Goal: Navigation & Orientation: Find specific page/section

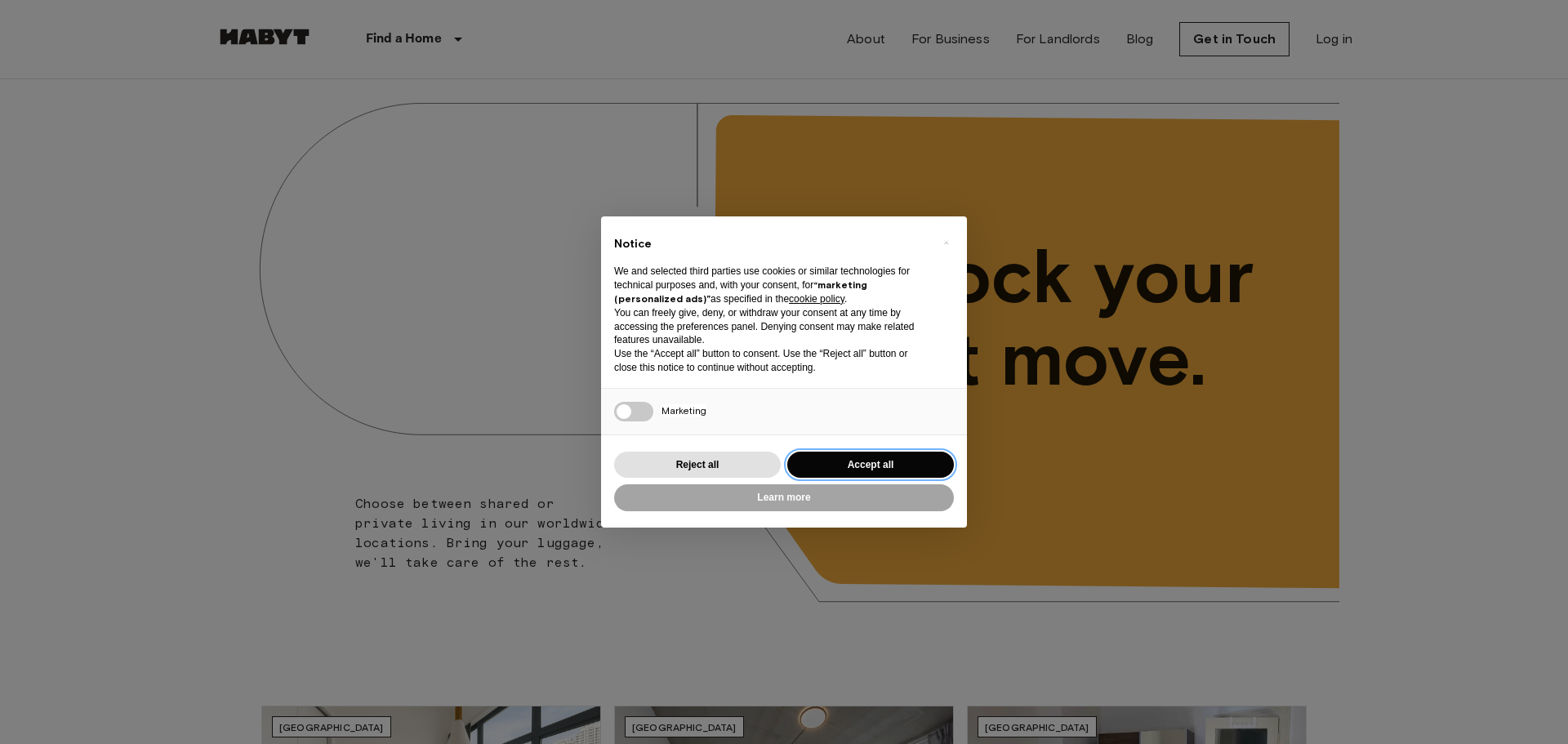
click at [838, 462] on button "Accept all" at bounding box center [871, 465] width 167 height 27
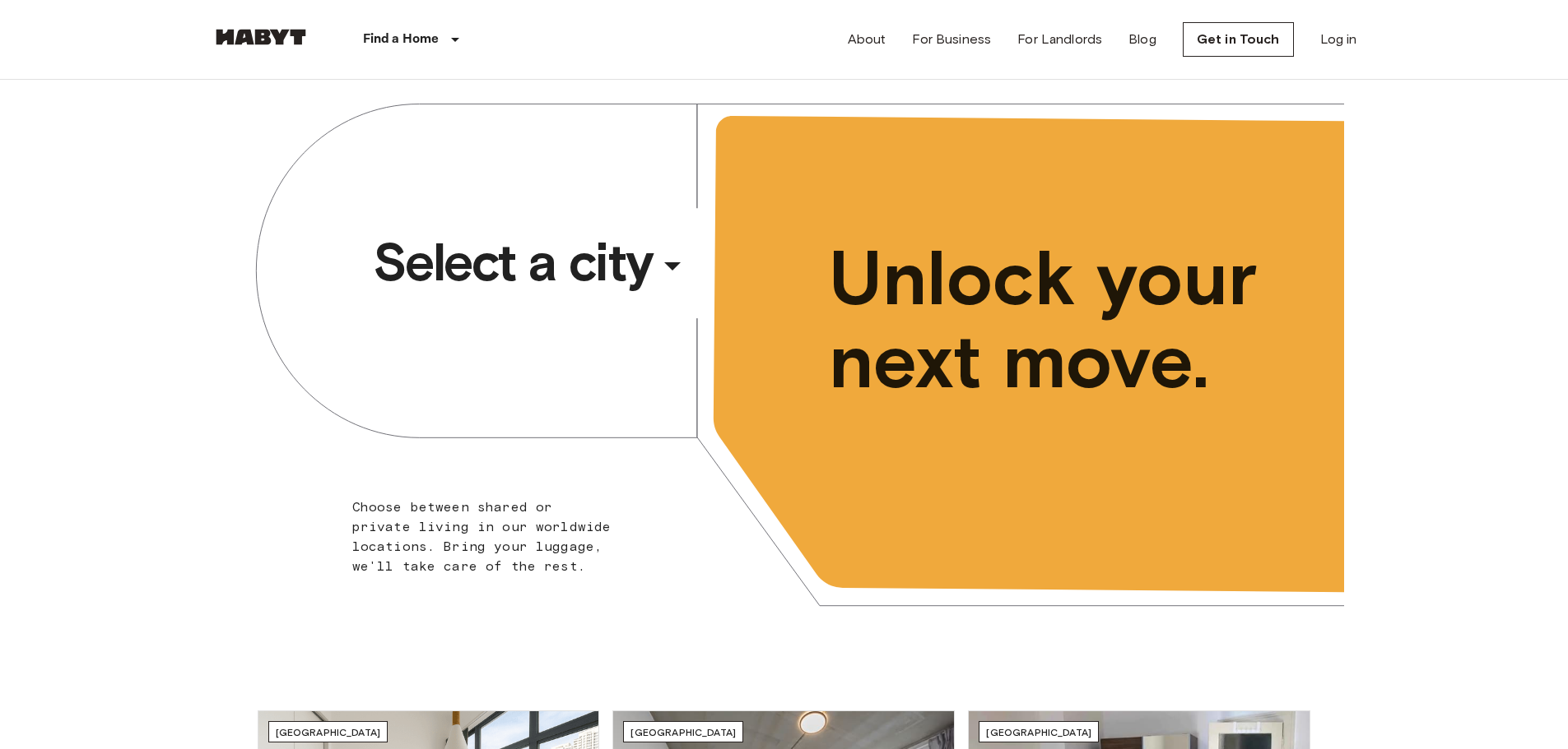
click at [460, 273] on span "Select a city" at bounding box center [512, 262] width 280 height 66
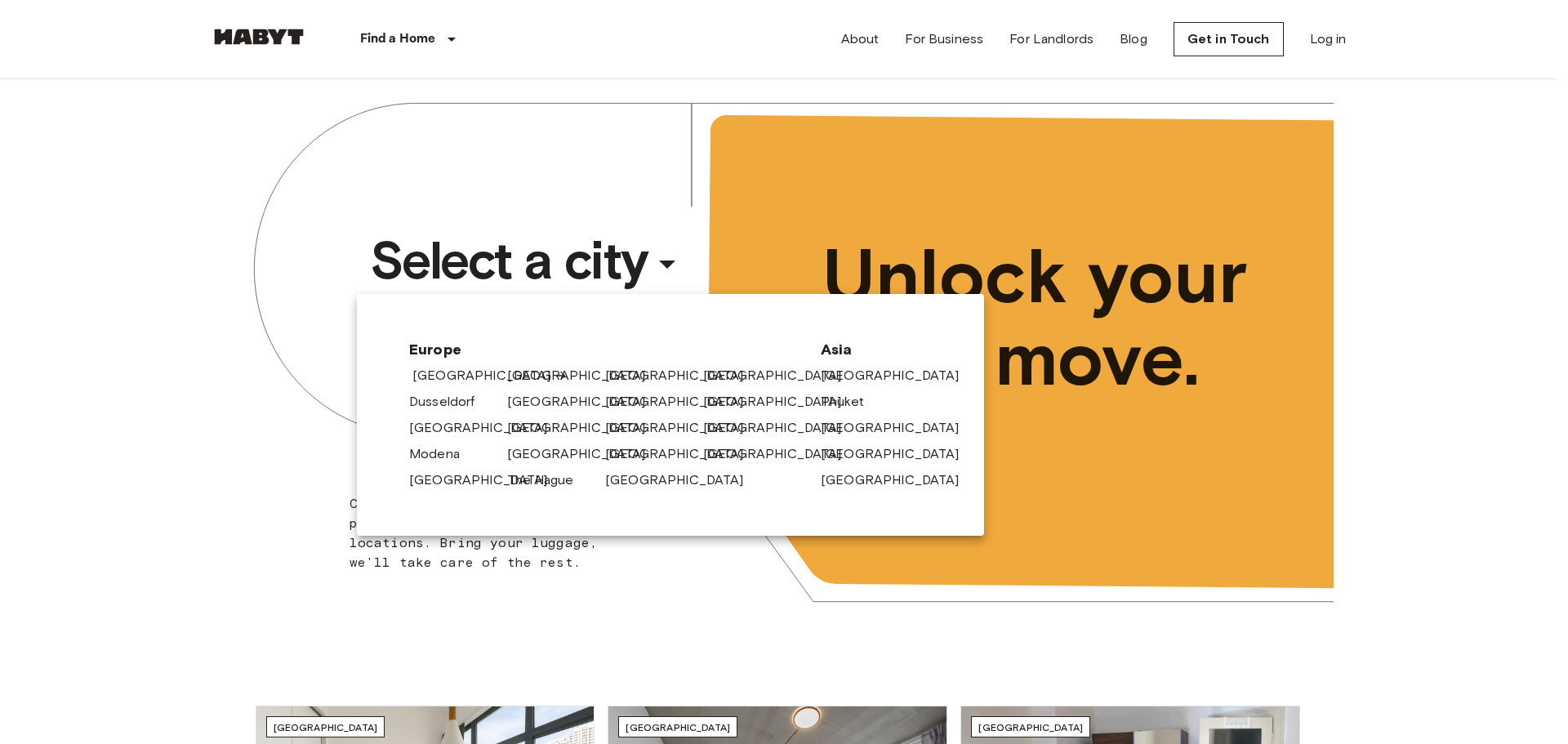
click at [438, 375] on link "[GEOGRAPHIC_DATA]" at bounding box center [490, 376] width 155 height 20
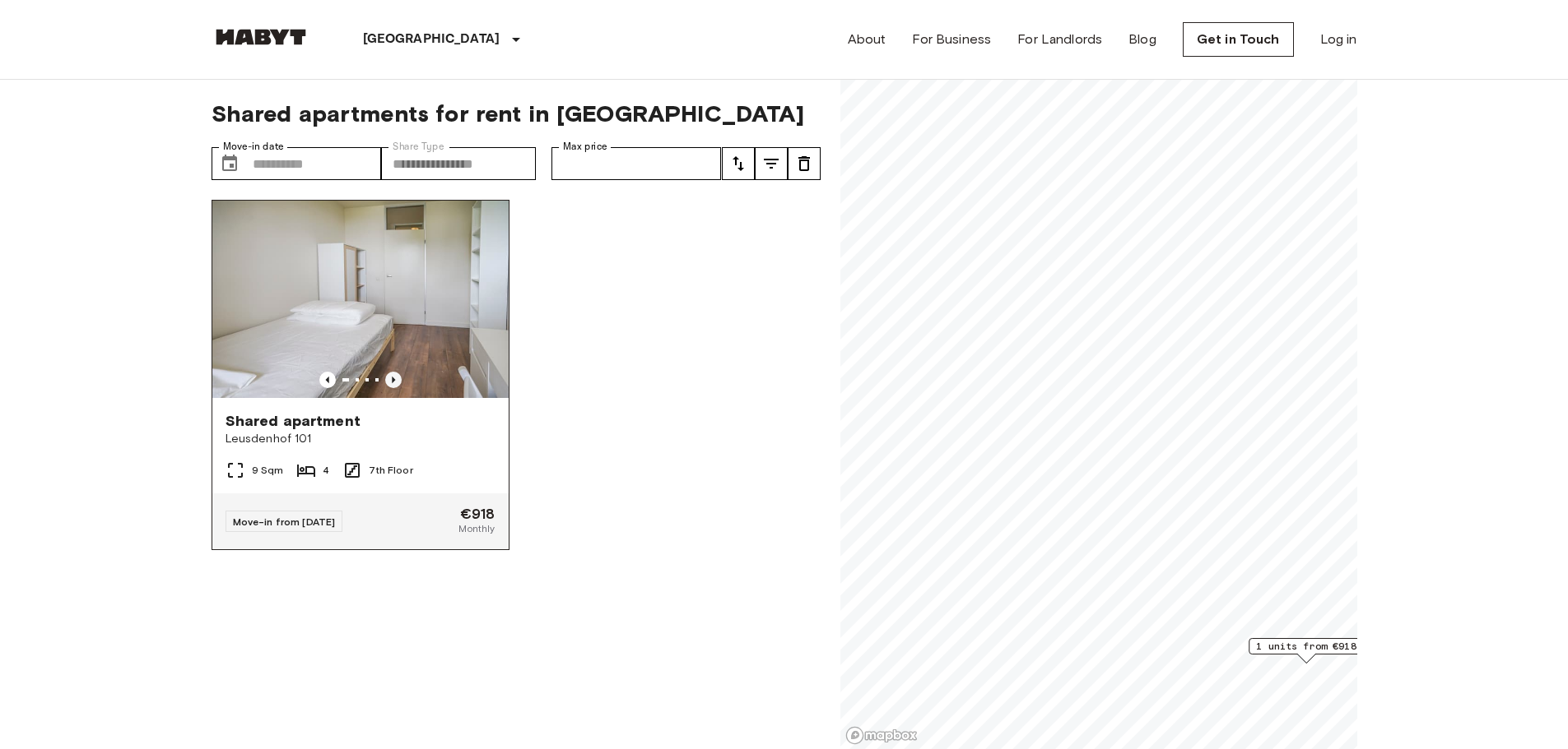
click at [385, 373] on icon "Previous image" at bounding box center [393, 379] width 16 height 16
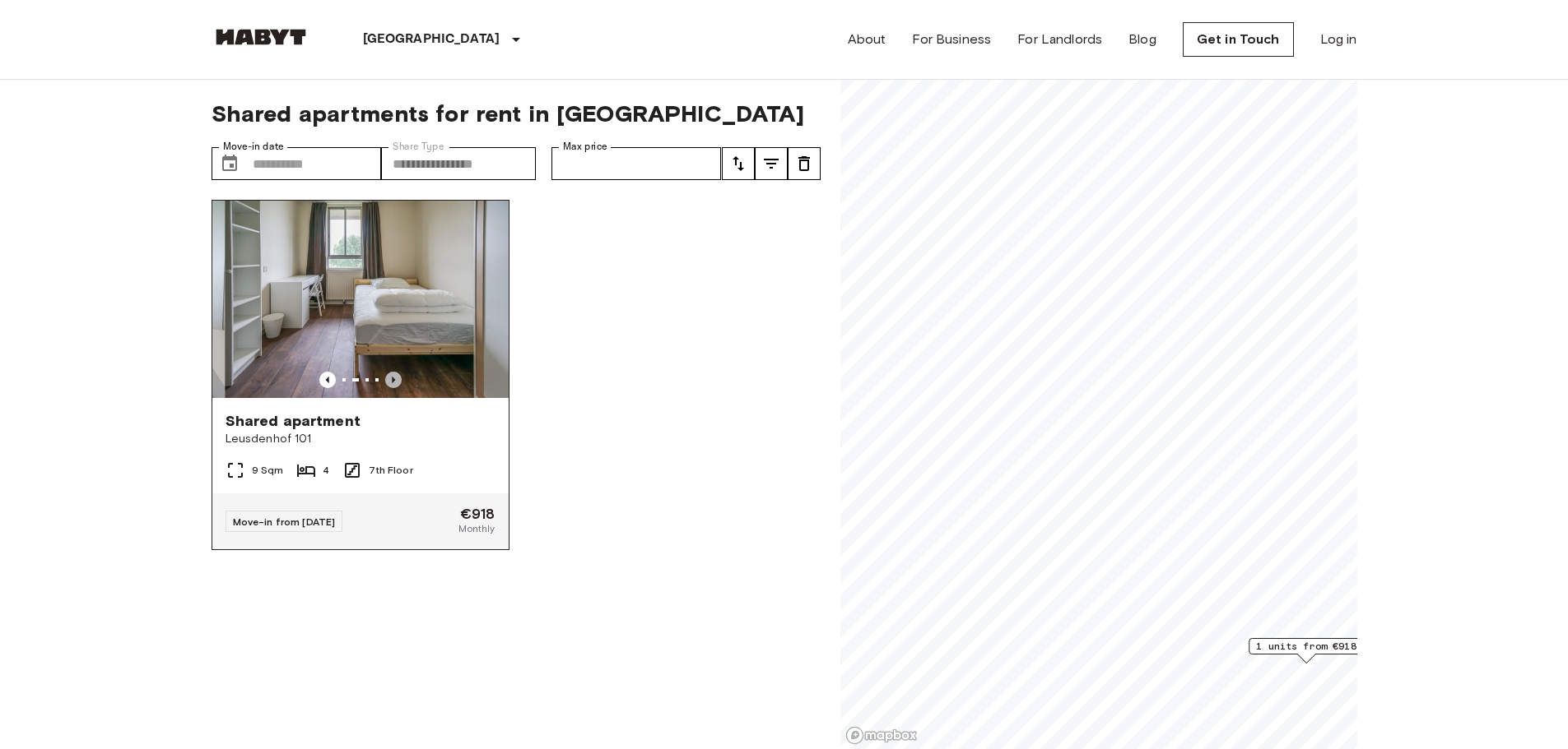
click at [385, 373] on icon "Previous image" at bounding box center [393, 379] width 16 height 16
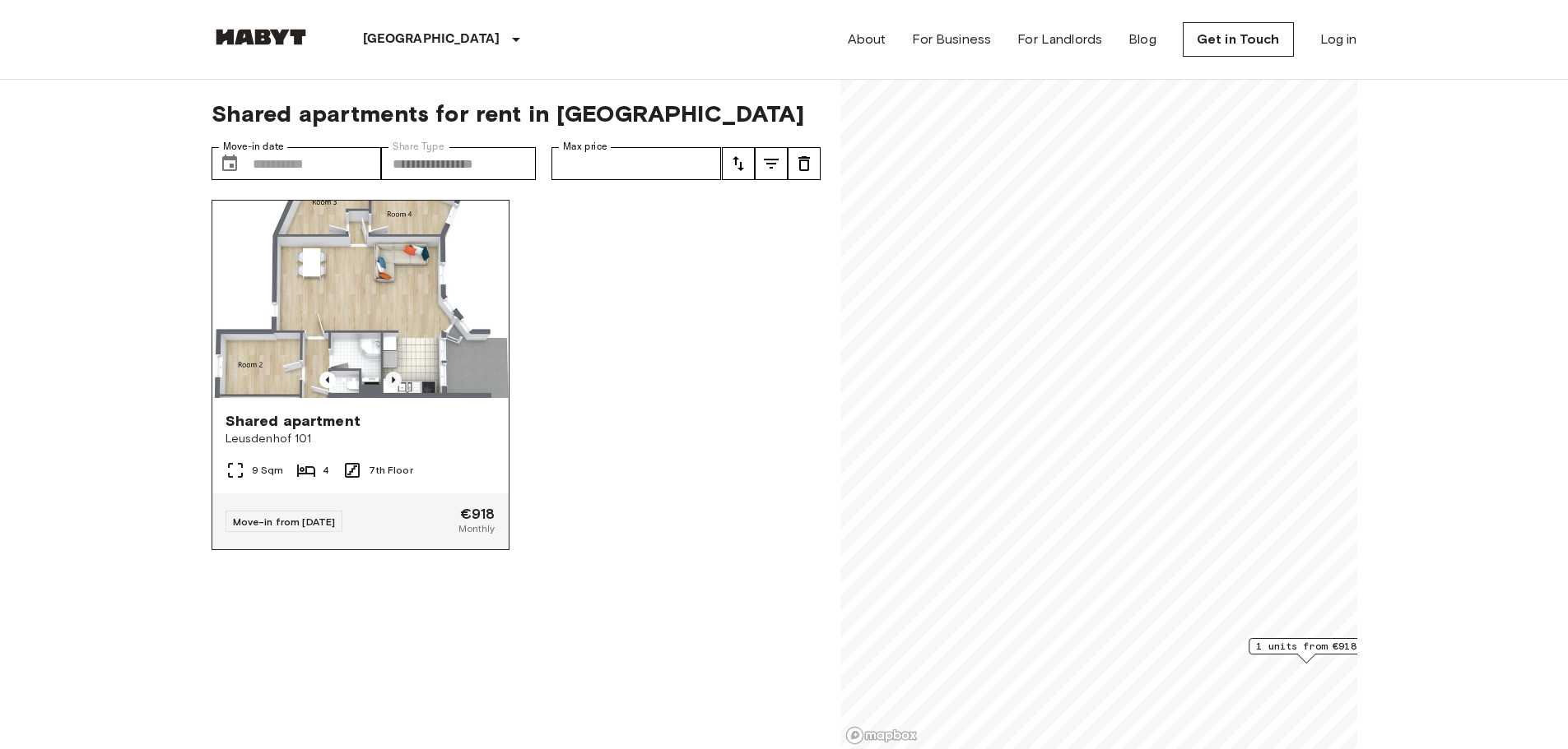
click at [385, 373] on icon "Previous image" at bounding box center [393, 379] width 16 height 16
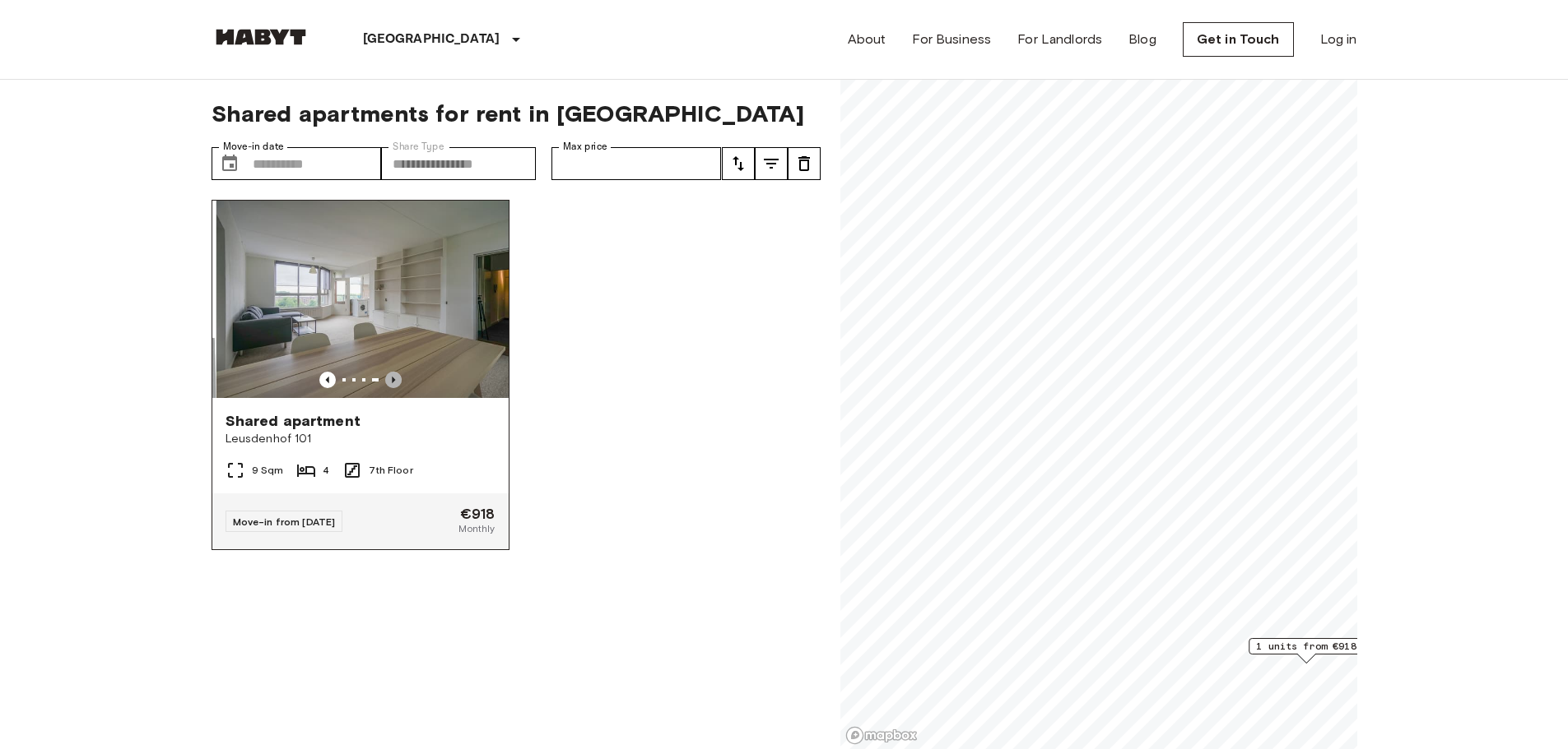
click at [385, 373] on icon "Previous image" at bounding box center [393, 379] width 16 height 16
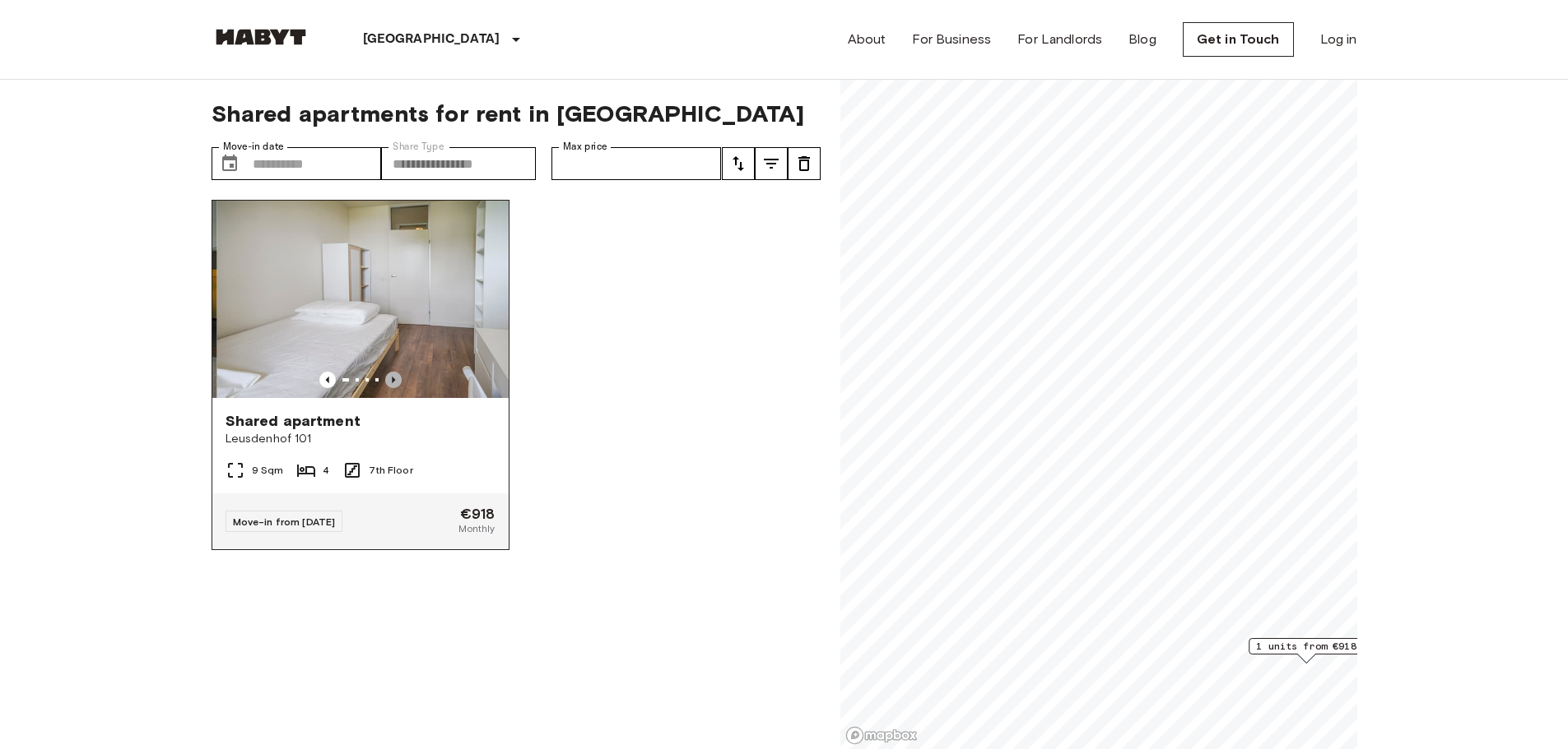
click at [385, 373] on icon "Previous image" at bounding box center [393, 379] width 16 height 16
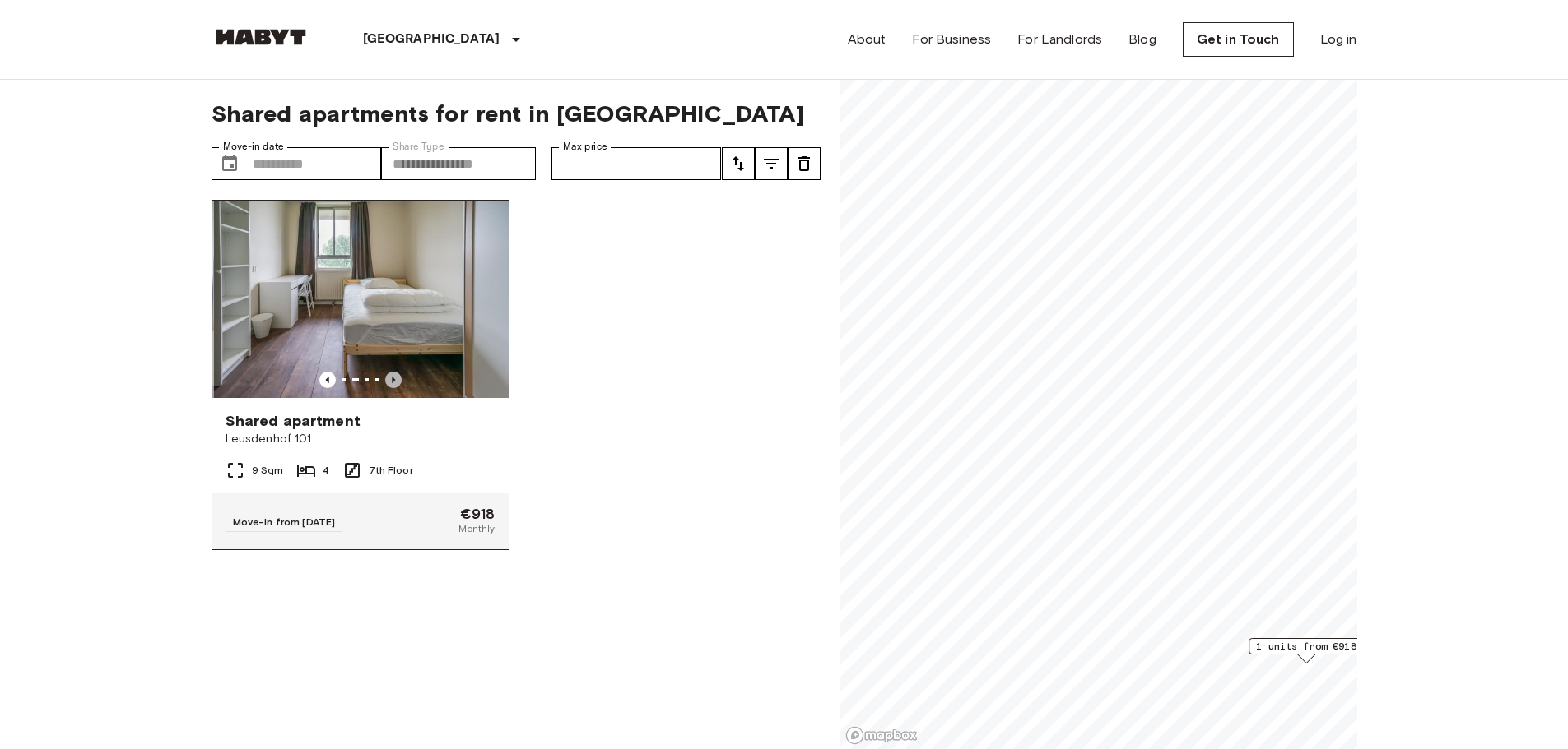
click at [385, 373] on icon "Previous image" at bounding box center [393, 379] width 16 height 16
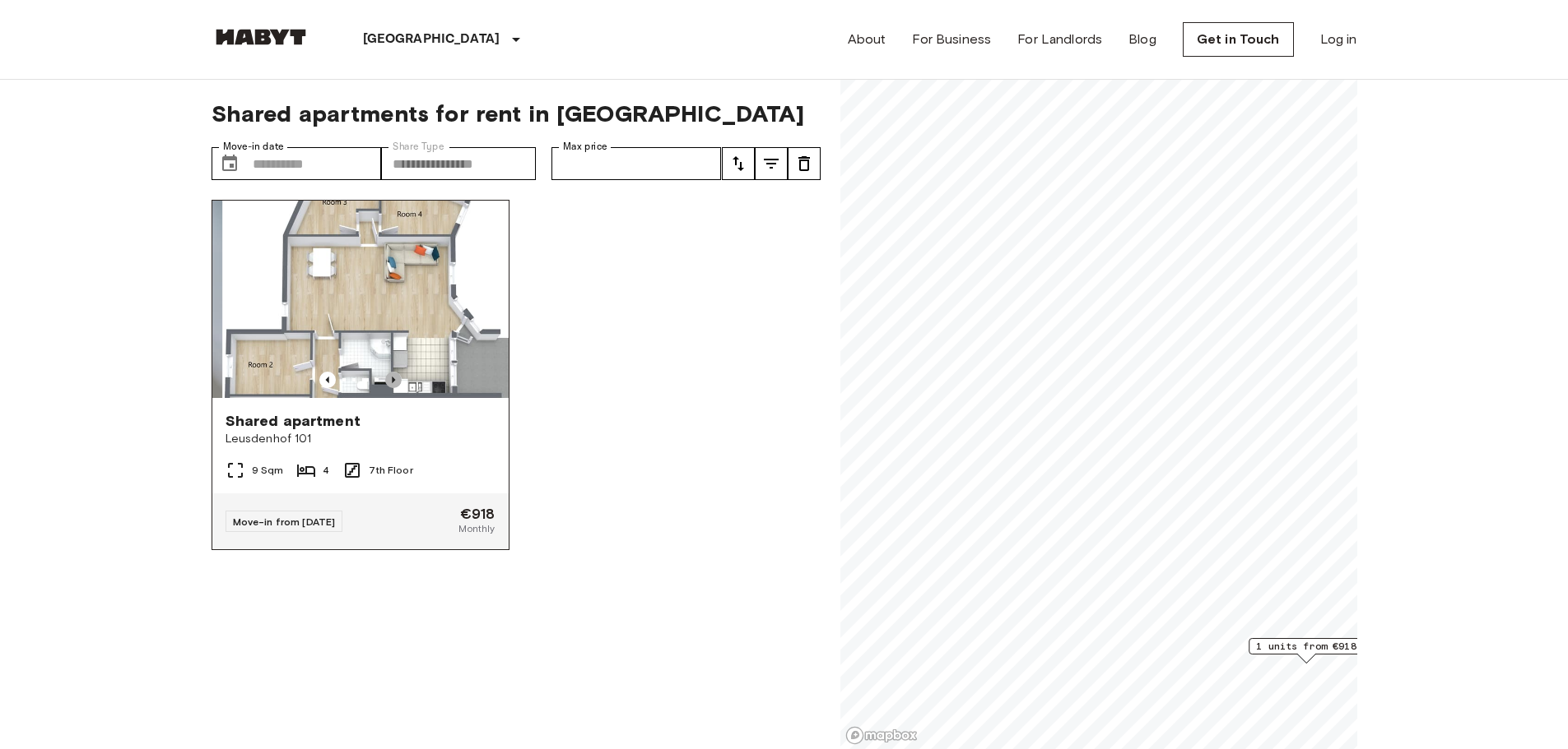
click at [385, 373] on icon "Previous image" at bounding box center [393, 379] width 16 height 16
